Goal: Answer question/provide support

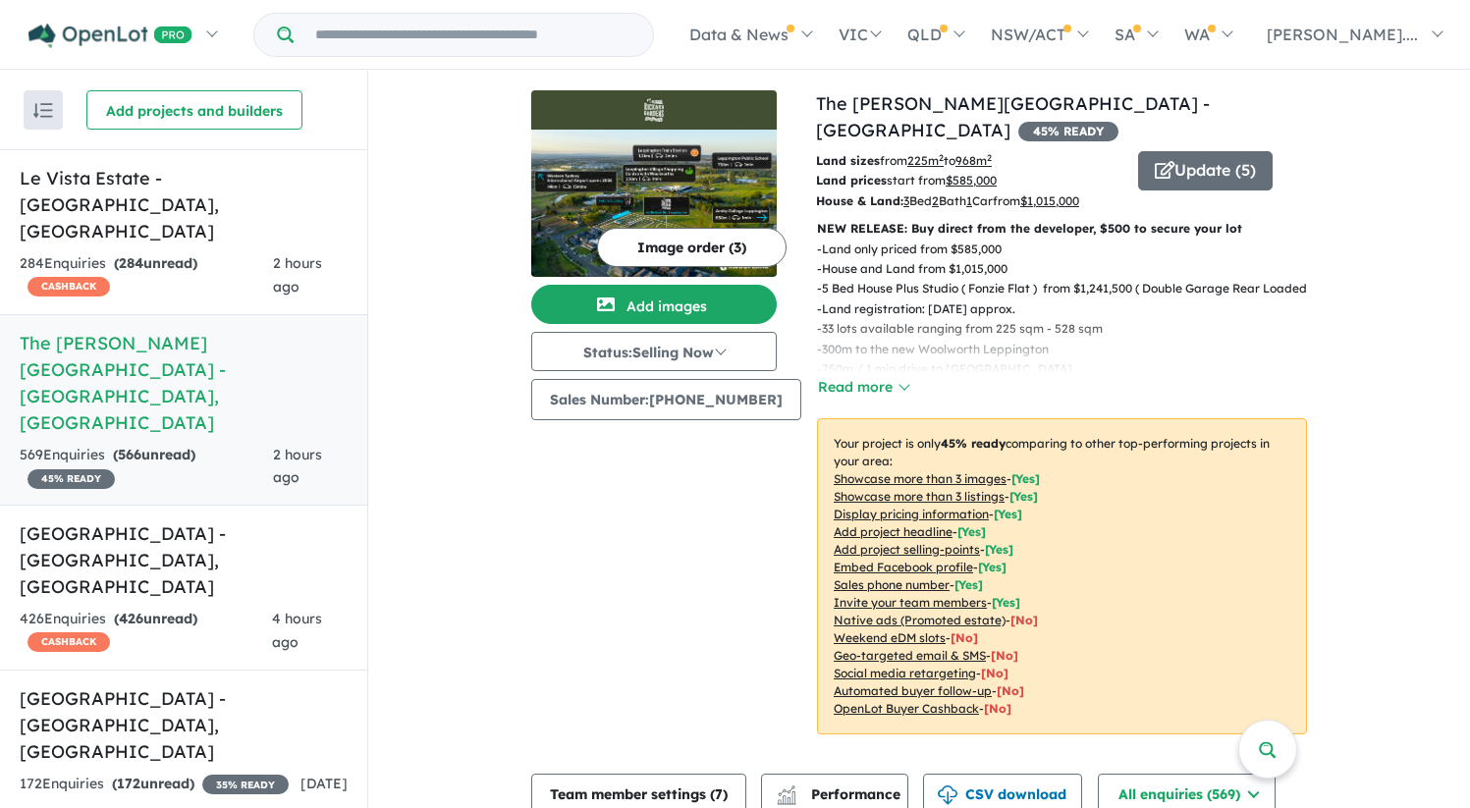
scroll to position [696, 0]
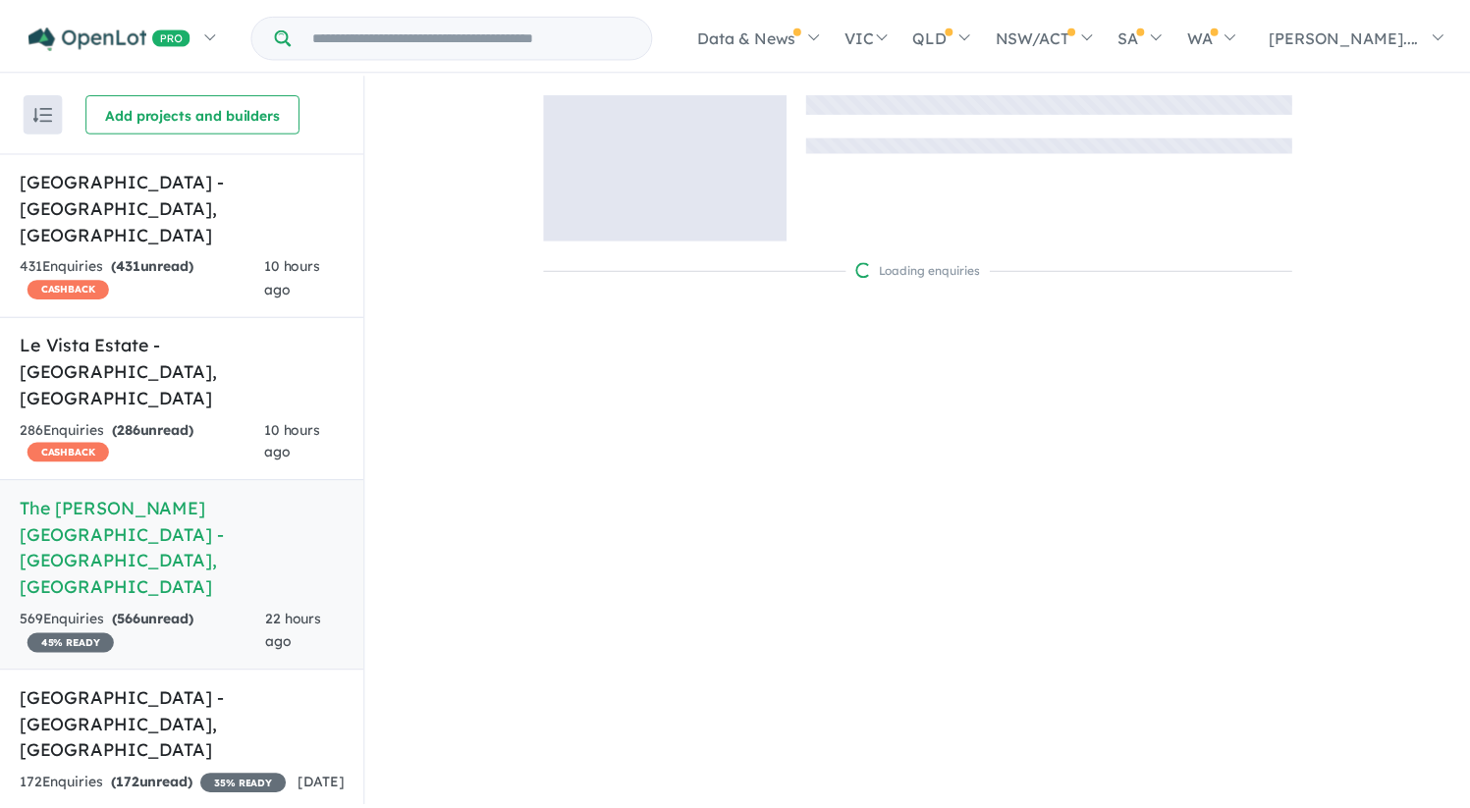
scroll to position [2, 0]
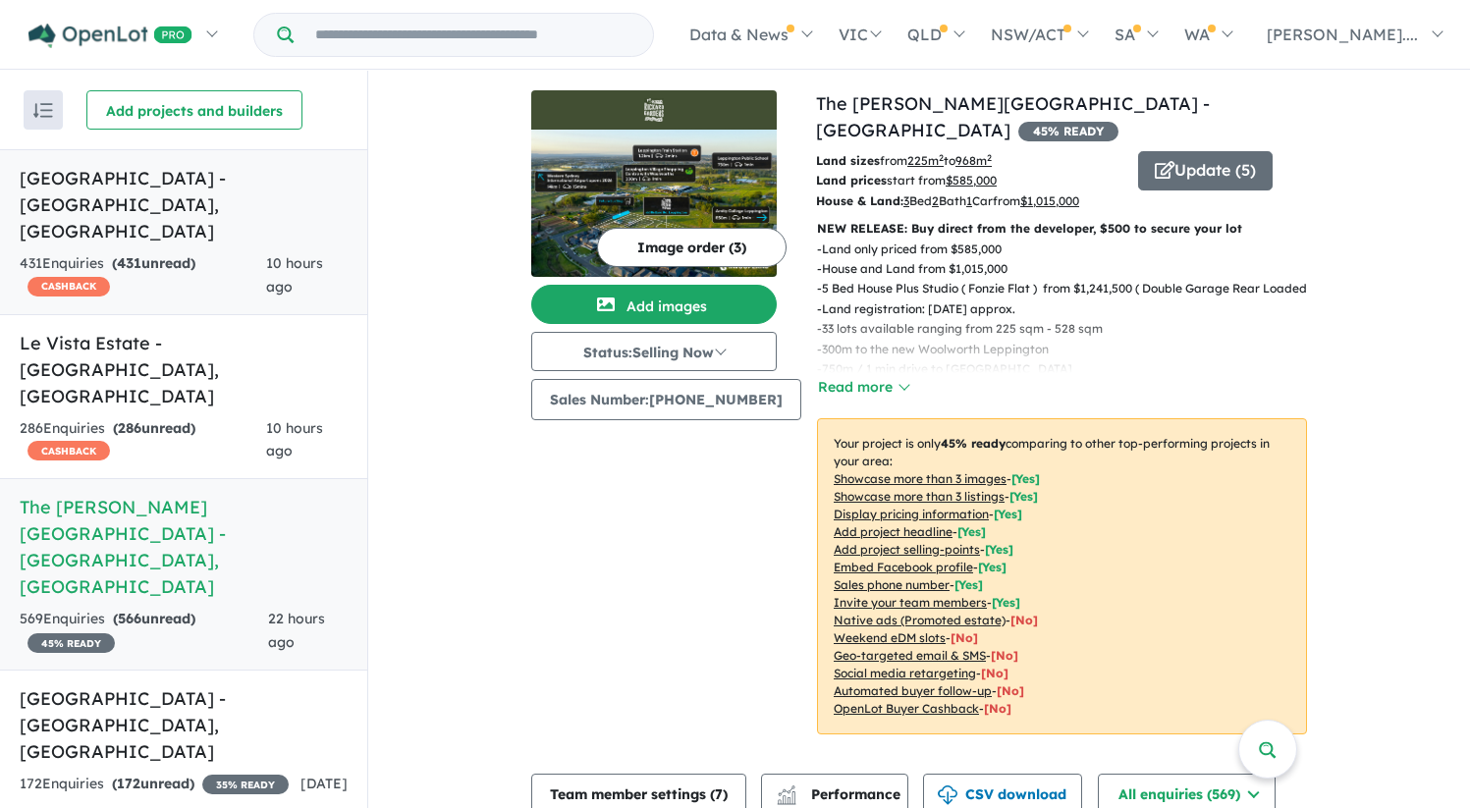
click at [174, 191] on h5 "[GEOGRAPHIC_DATA] - [GEOGRAPHIC_DATA] , [GEOGRAPHIC_DATA]" at bounding box center [184, 205] width 328 height 80
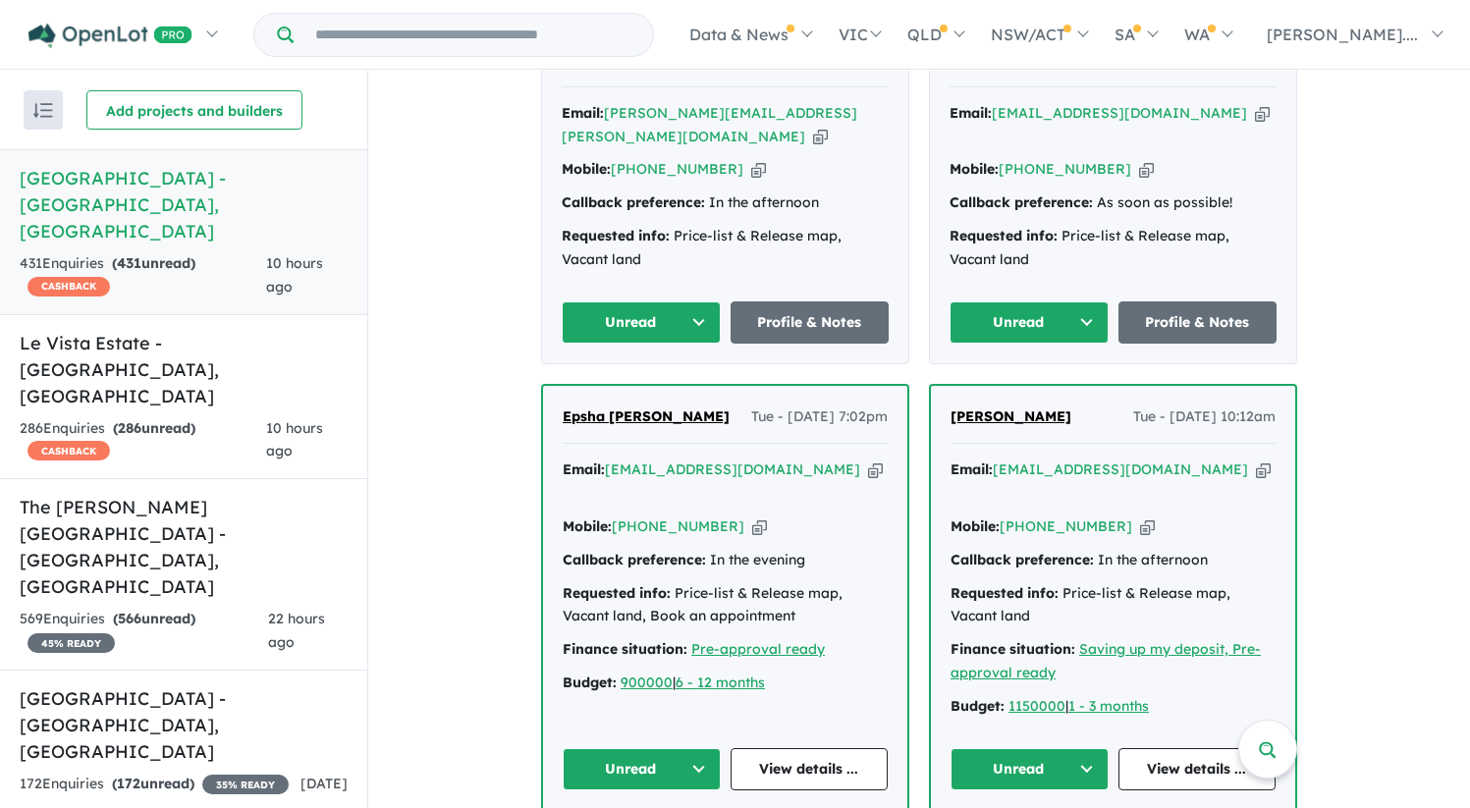
scroll to position [1311, 0]
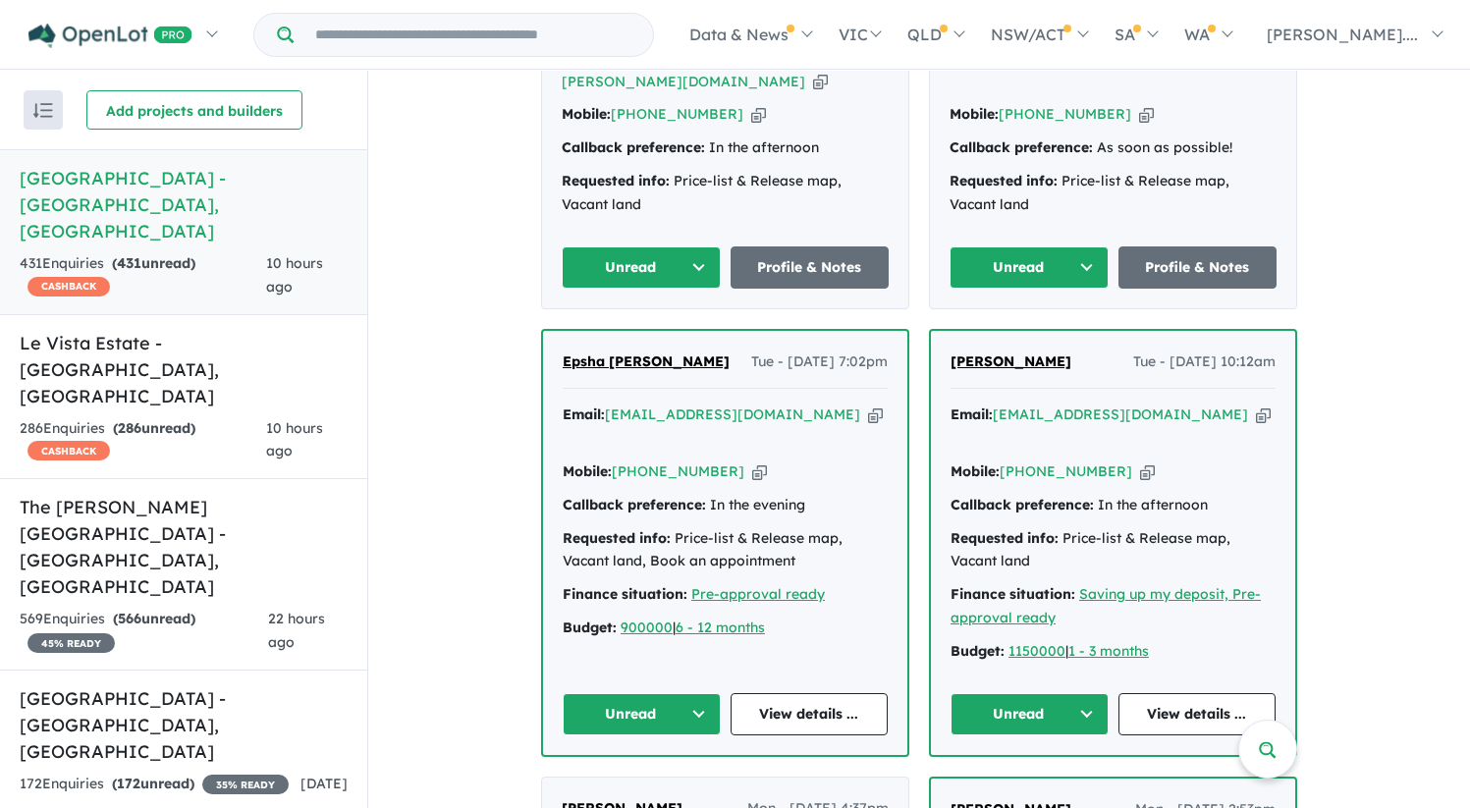
click at [628, 353] on span "Epsha [PERSON_NAME]" at bounding box center [646, 362] width 167 height 18
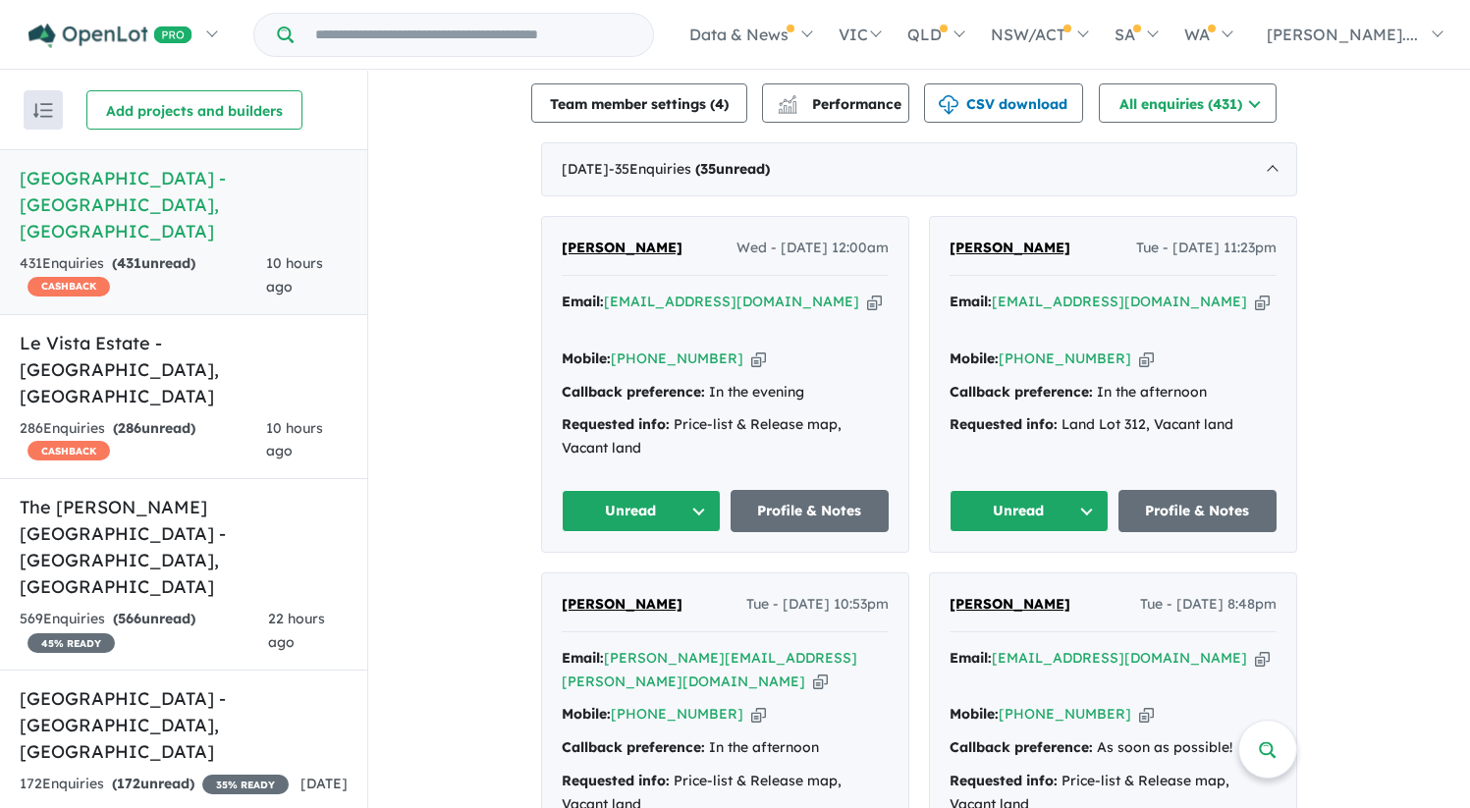
scroll to position [710, 0]
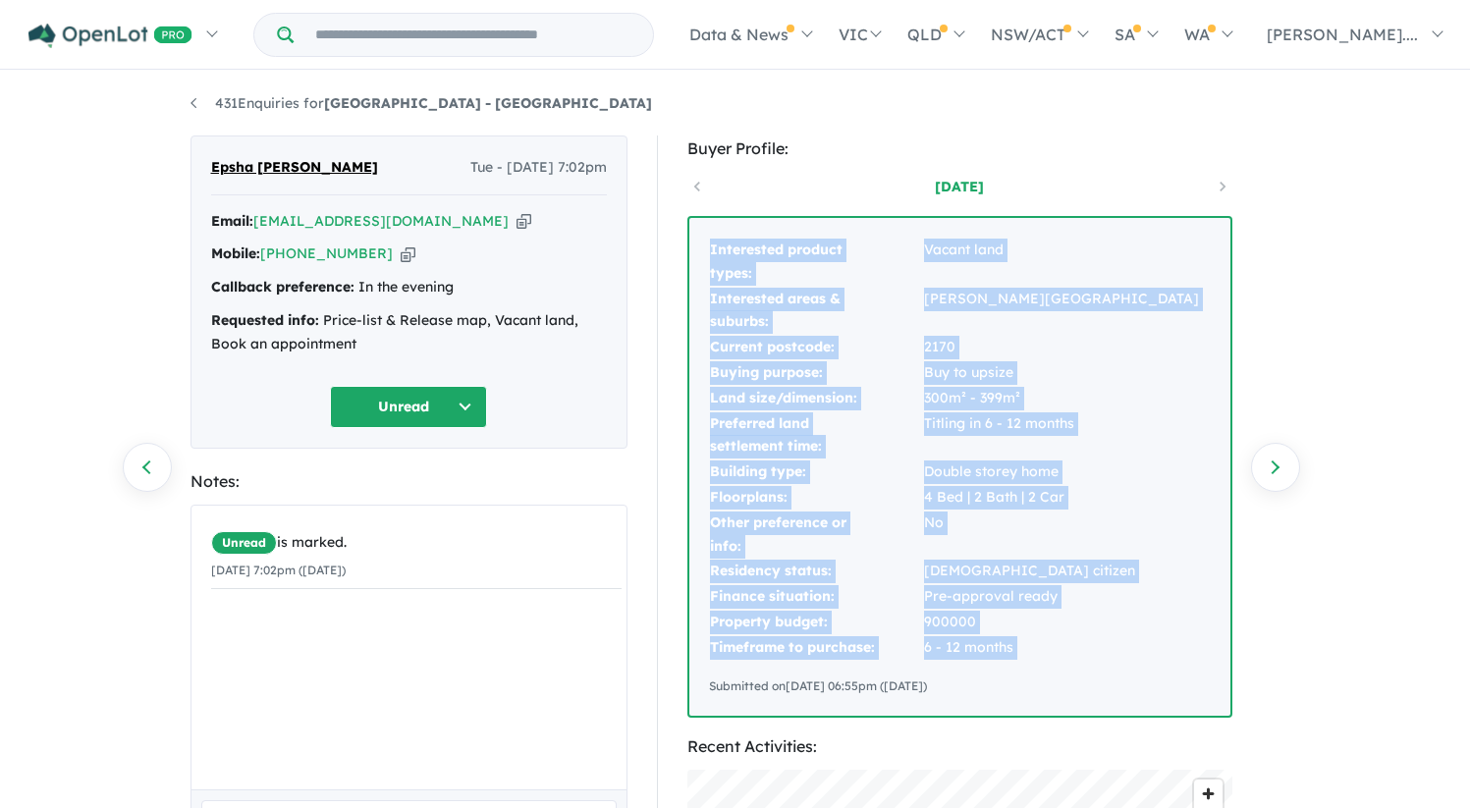
drag, startPoint x: 710, startPoint y: 249, endPoint x: 1059, endPoint y: 665, distance: 543.2
click at [1059, 665] on div "Interested product types: Vacant land Interested areas & suburbs: Edmondson par…" at bounding box center [960, 467] width 541 height 498
copy tbody "Interested product types: Vacant land Interested areas & suburbs: Edmondson par…"
